Goal: Transaction & Acquisition: Purchase product/service

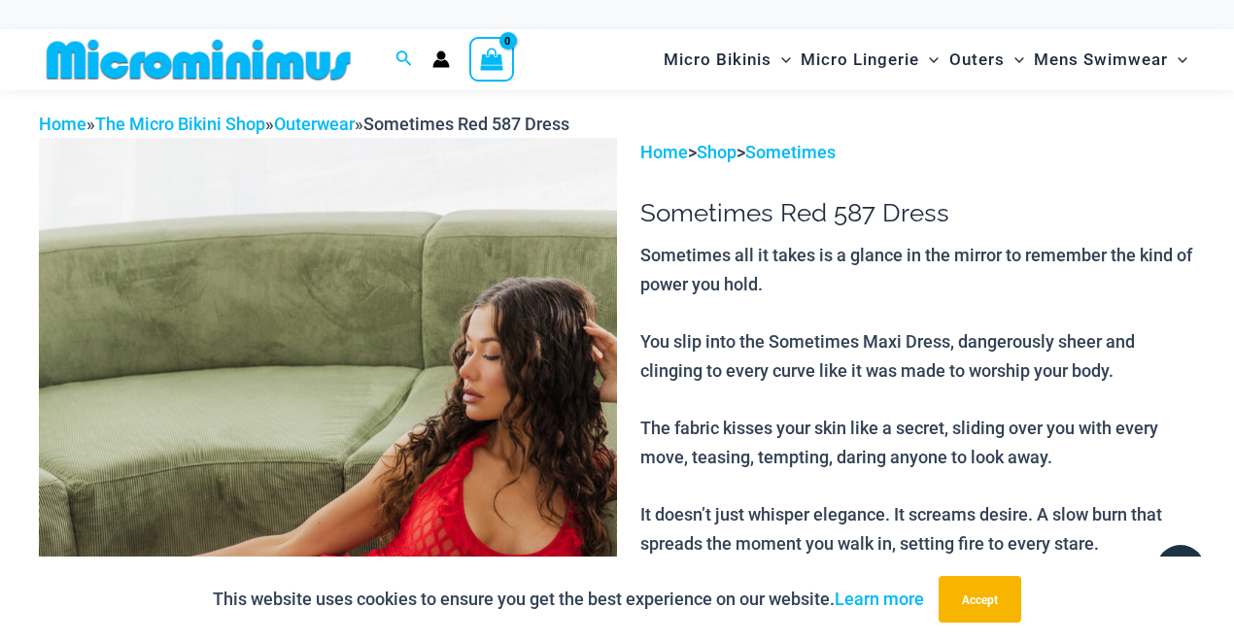
scroll to position [245, 0]
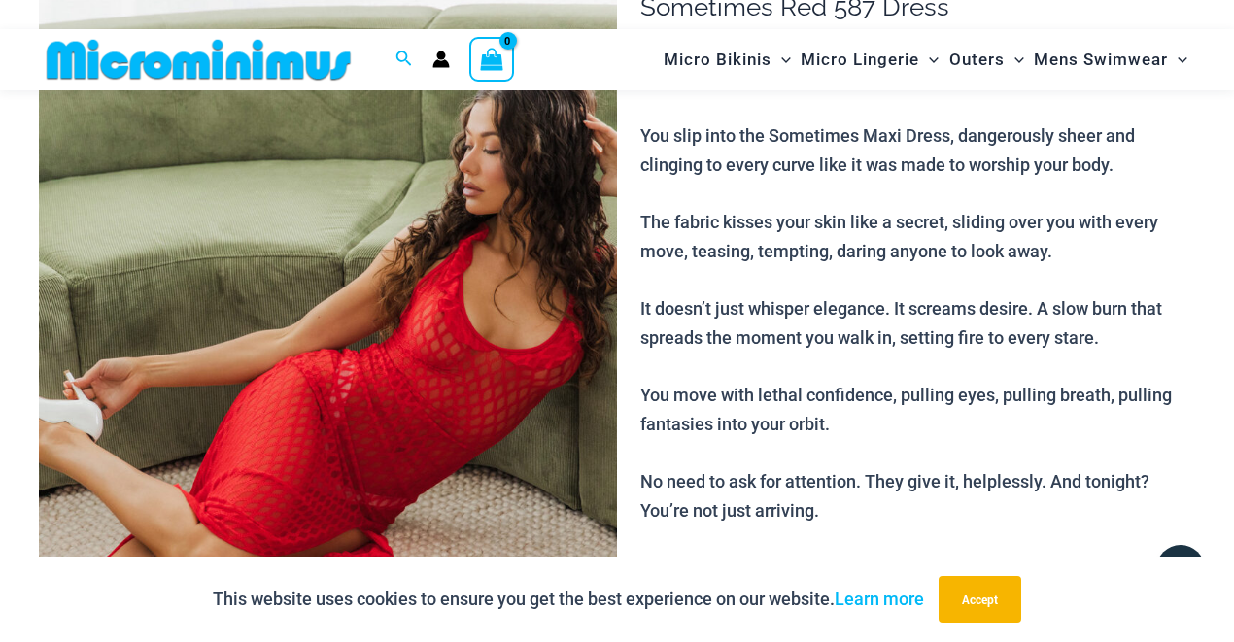
click at [458, 391] on img at bounding box center [328, 366] width 578 height 868
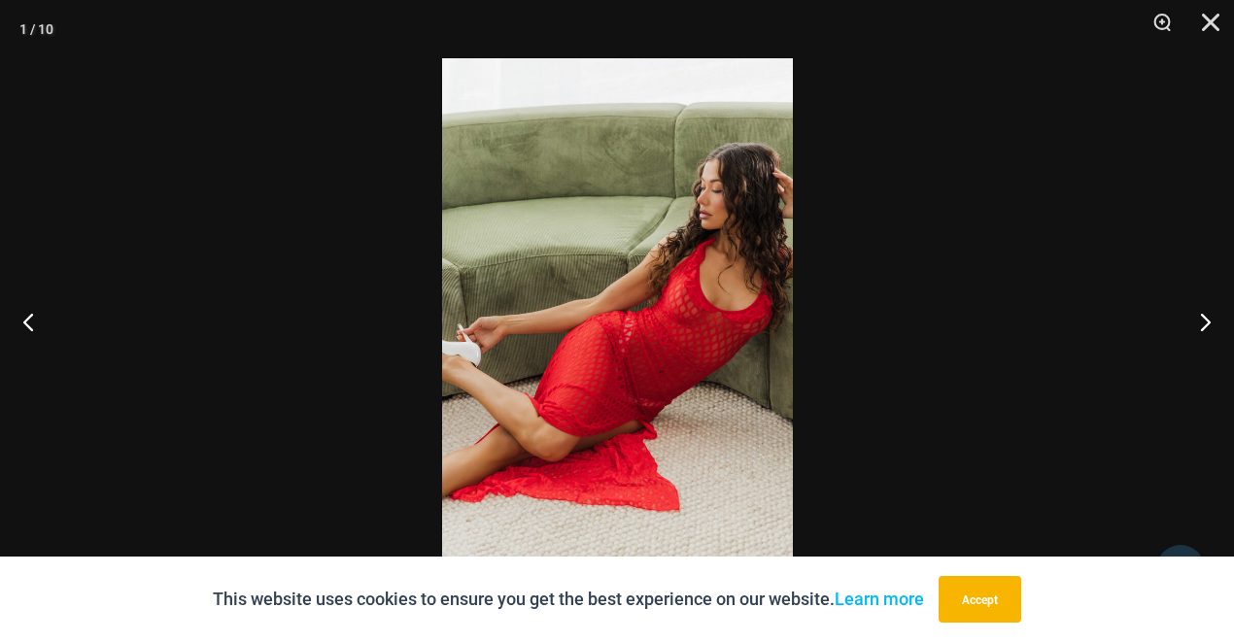
click at [684, 369] on img at bounding box center [617, 321] width 351 height 526
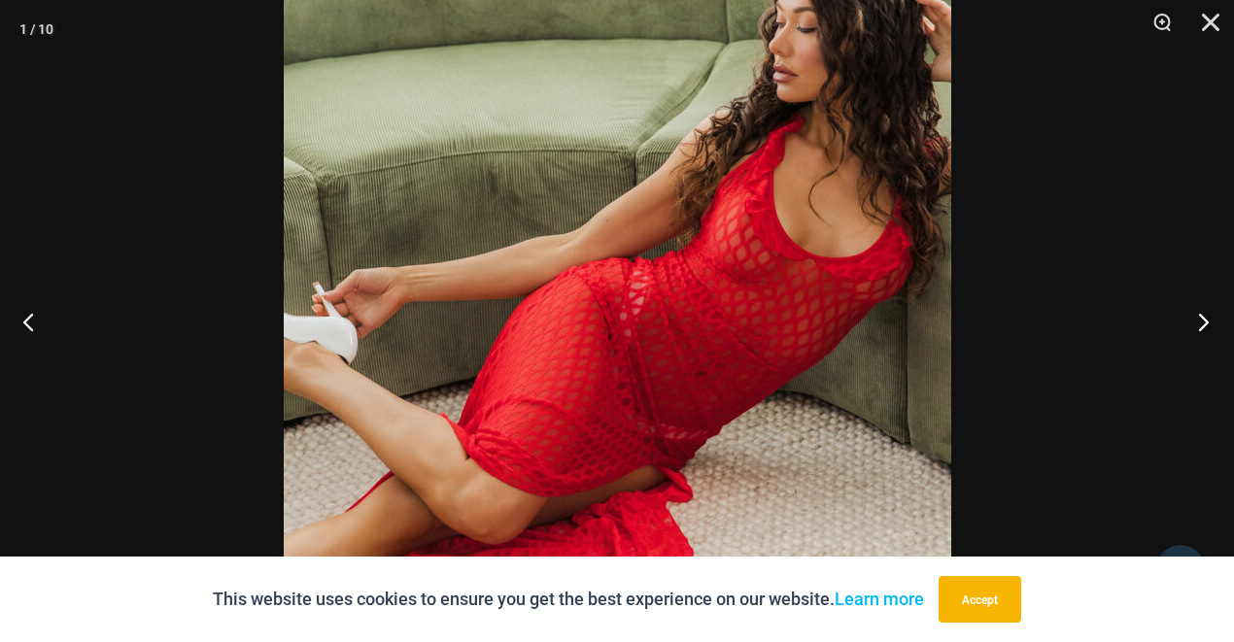
click at [1209, 323] on button "Next" at bounding box center [1197, 321] width 73 height 97
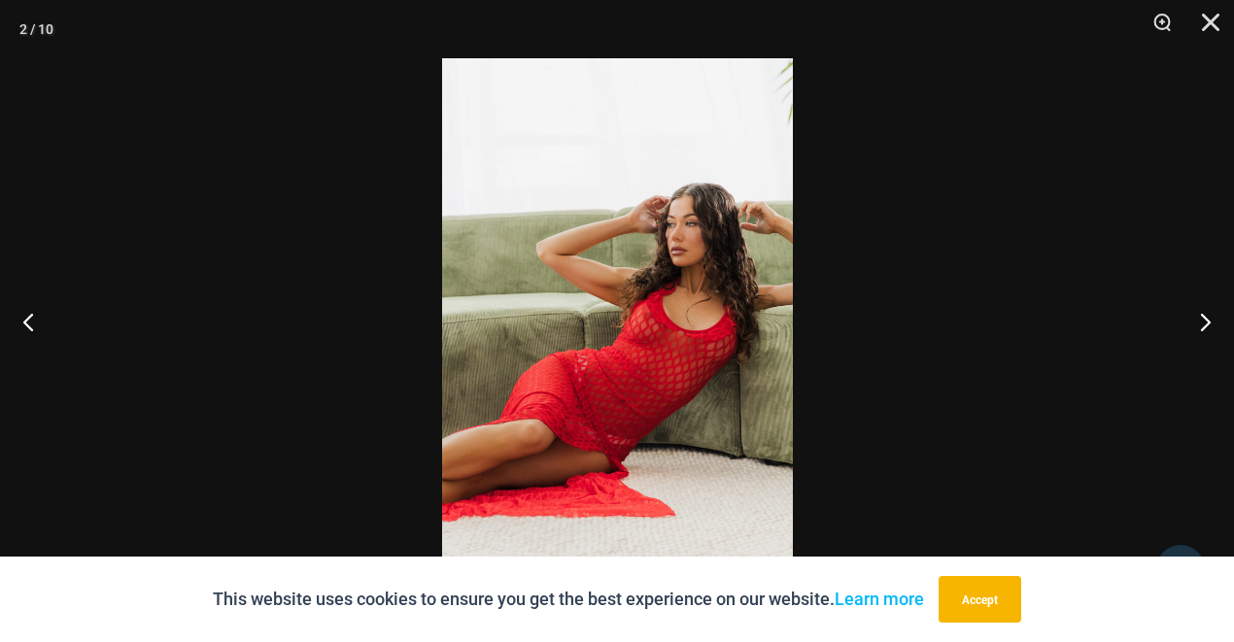
click at [669, 340] on img at bounding box center [617, 321] width 351 height 526
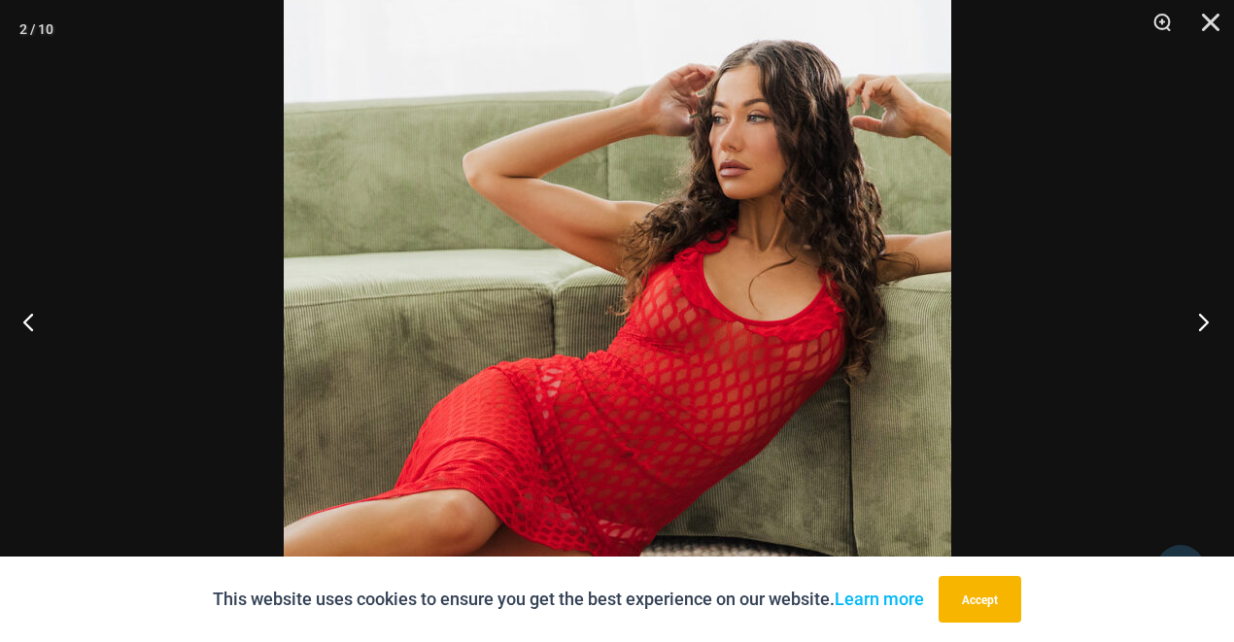
click at [1197, 317] on button "Next" at bounding box center [1197, 321] width 73 height 97
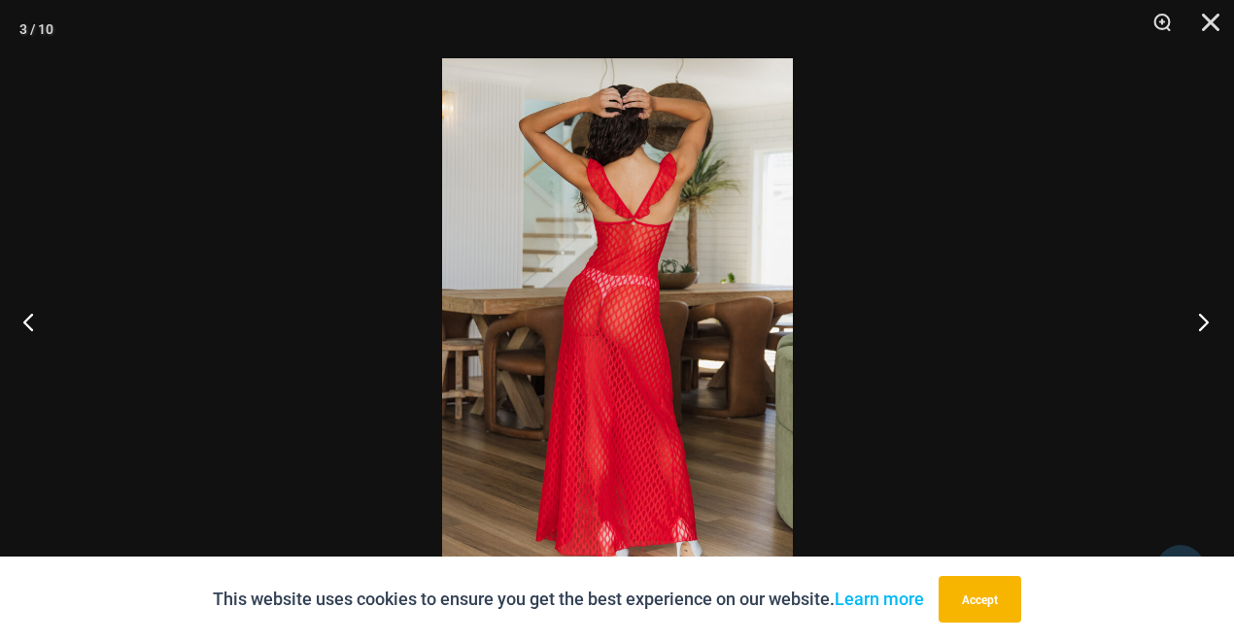
click at [1197, 317] on button "Next" at bounding box center [1197, 321] width 73 height 97
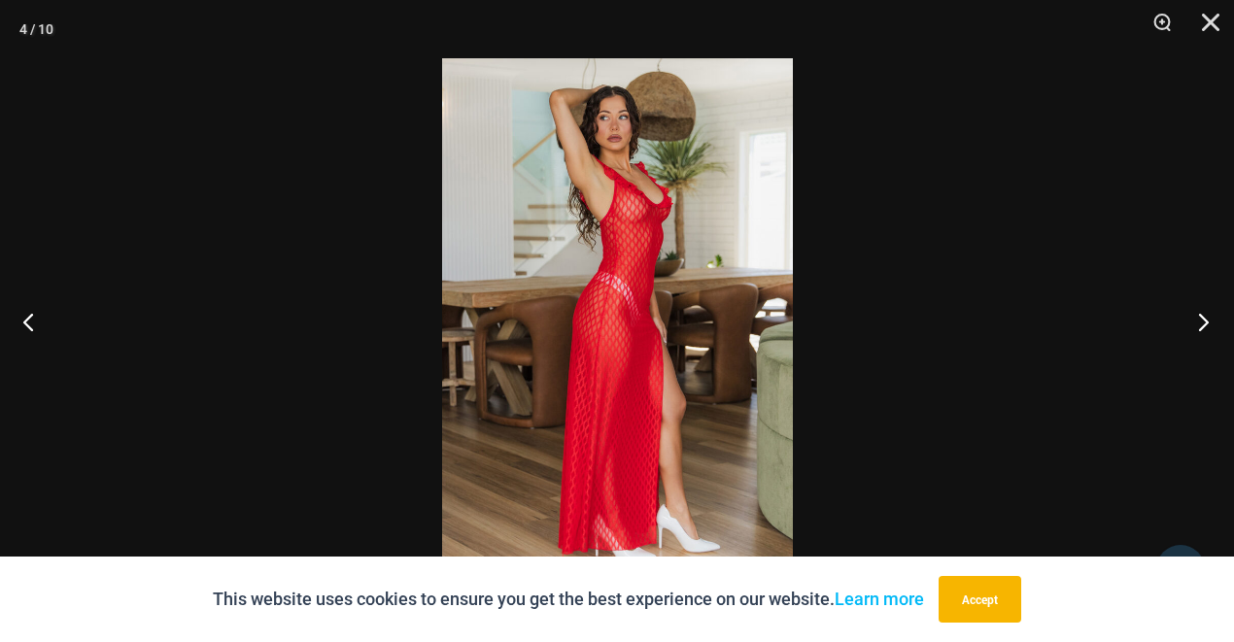
click at [1197, 317] on button "Next" at bounding box center [1197, 321] width 73 height 97
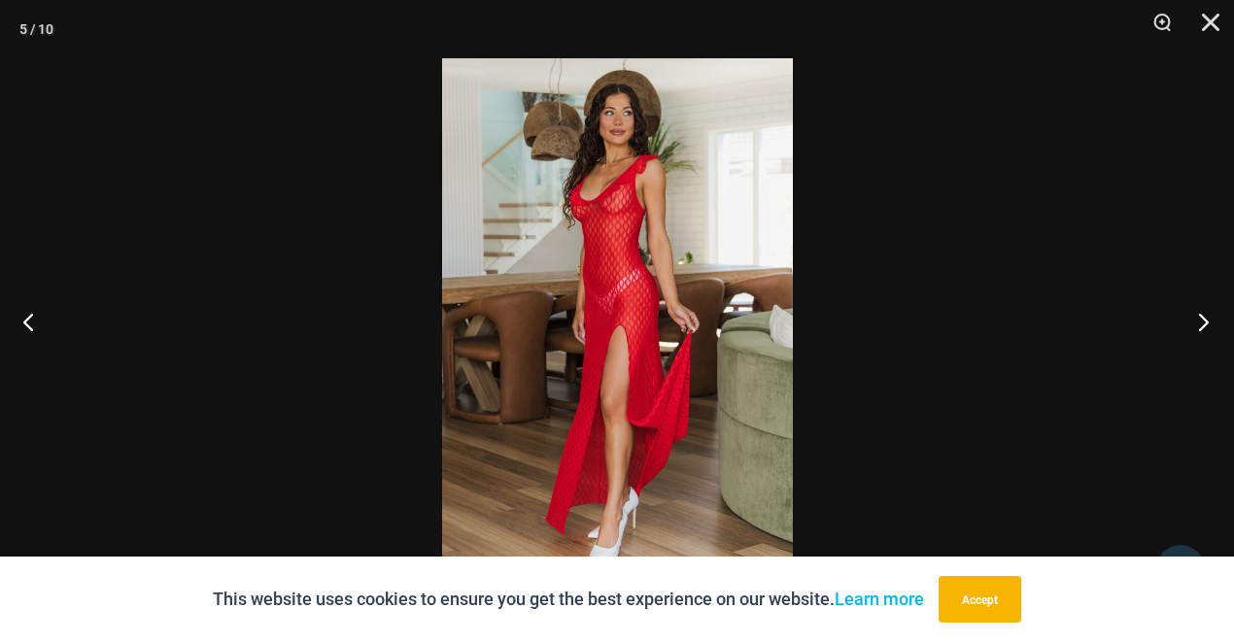
click at [1197, 317] on button "Next" at bounding box center [1197, 321] width 73 height 97
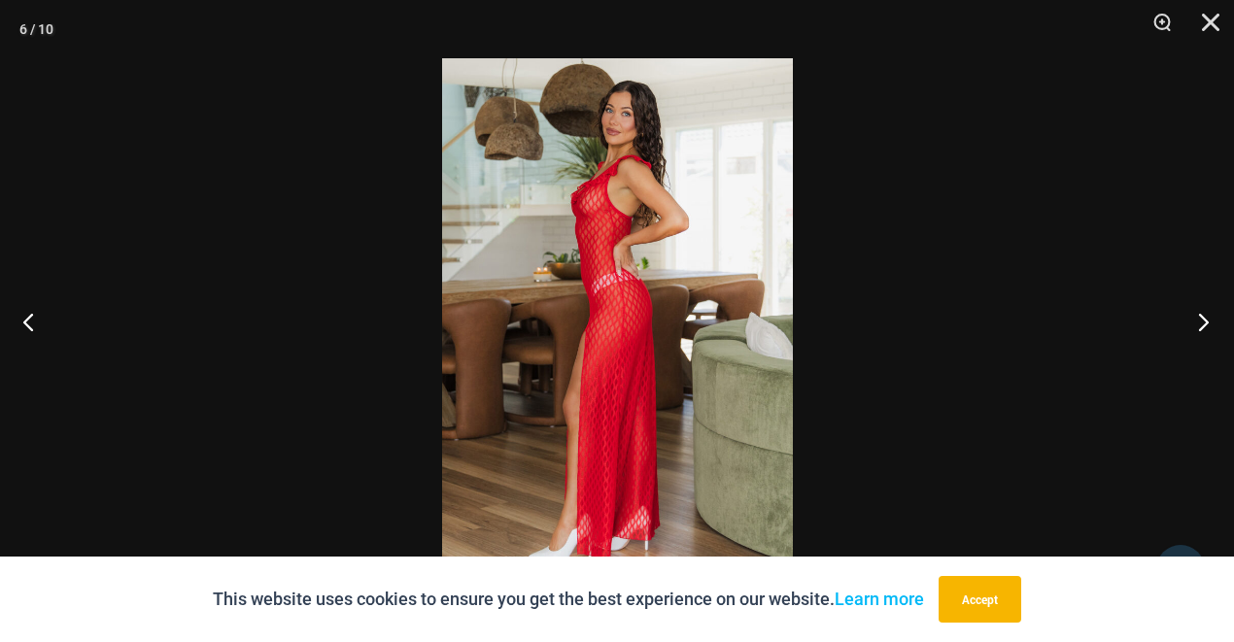
click at [1197, 317] on button "Next" at bounding box center [1197, 321] width 73 height 97
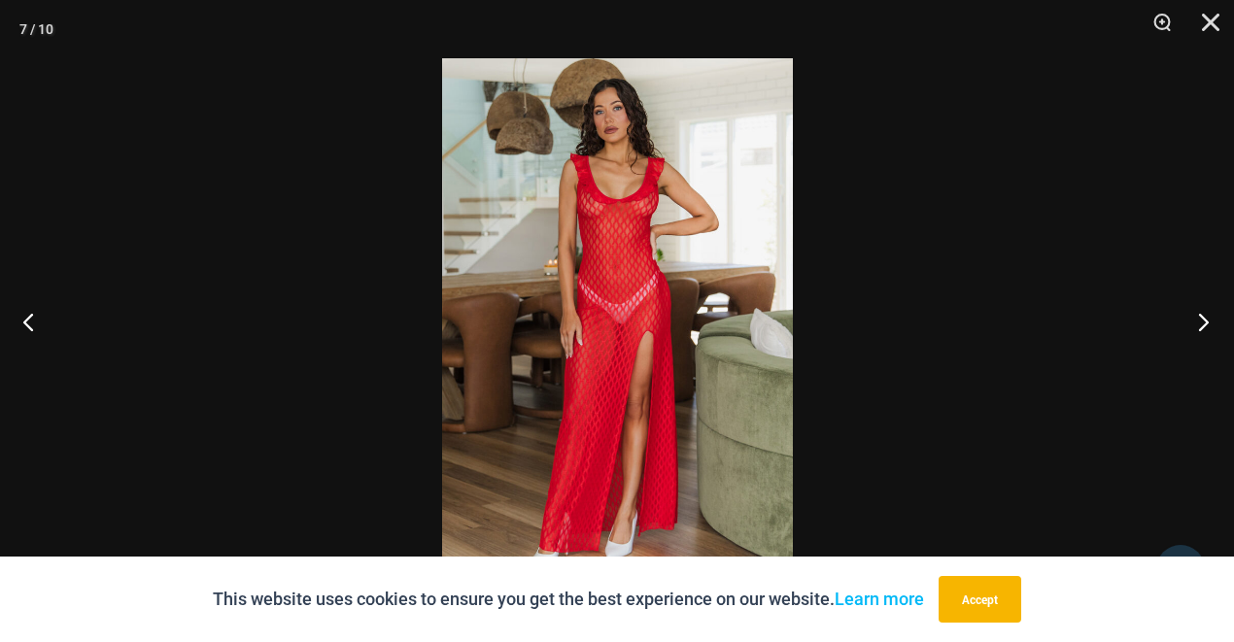
click at [1197, 317] on button "Next" at bounding box center [1197, 321] width 73 height 97
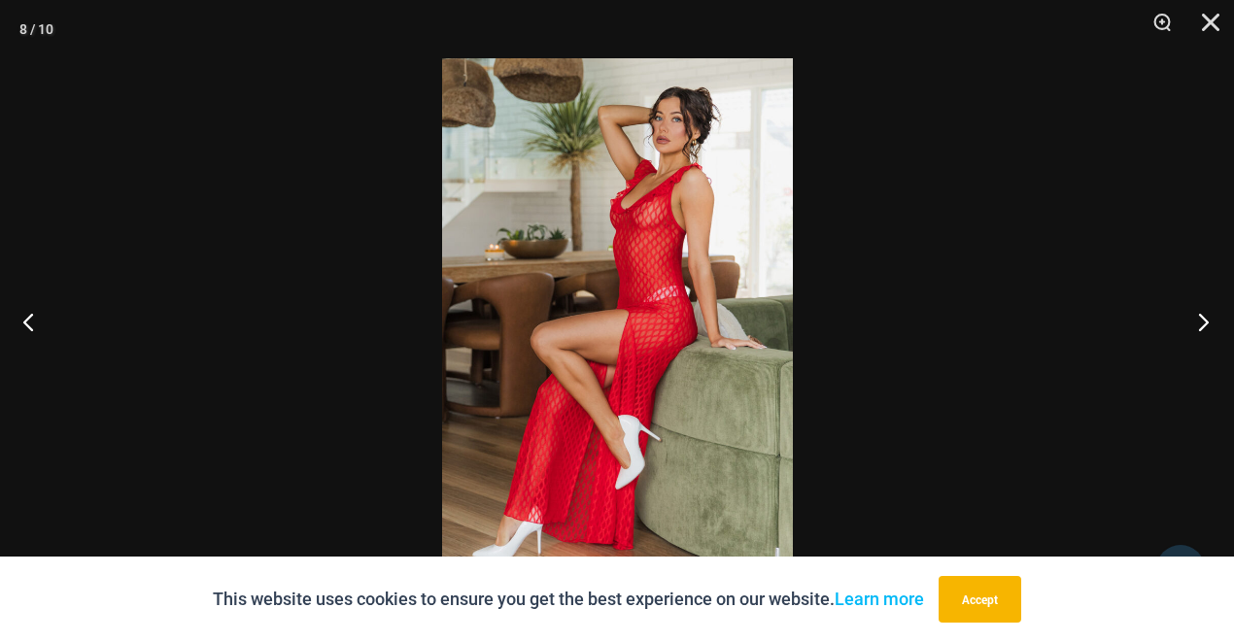
click at [1197, 317] on button "Next" at bounding box center [1197, 321] width 73 height 97
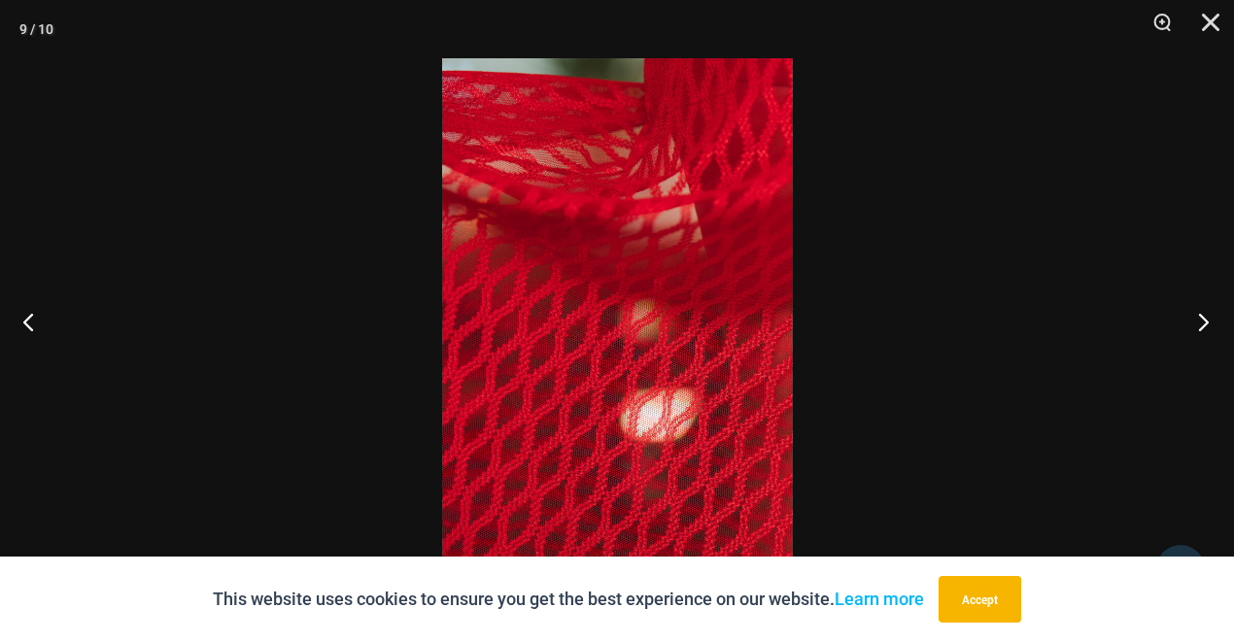
click at [1197, 317] on button "Next" at bounding box center [1197, 321] width 73 height 97
